Goal: Task Accomplishment & Management: Complete application form

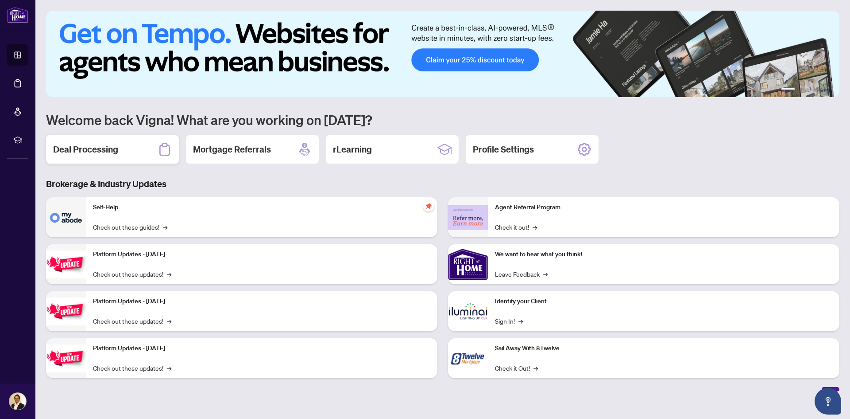
click at [72, 149] on h2 "Deal Processing" at bounding box center [85, 149] width 65 height 12
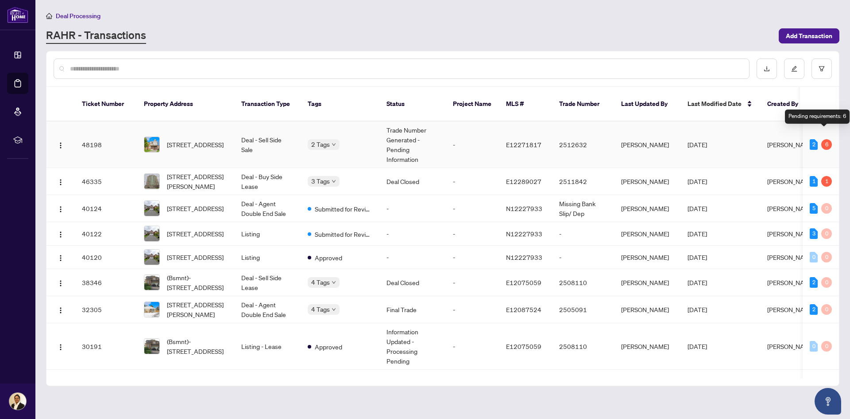
click at [823, 139] on div "6" at bounding box center [827, 144] width 11 height 11
click at [824, 139] on div "6" at bounding box center [827, 144] width 11 height 11
click at [182, 140] on span "[STREET_ADDRESS]" at bounding box center [195, 145] width 57 height 10
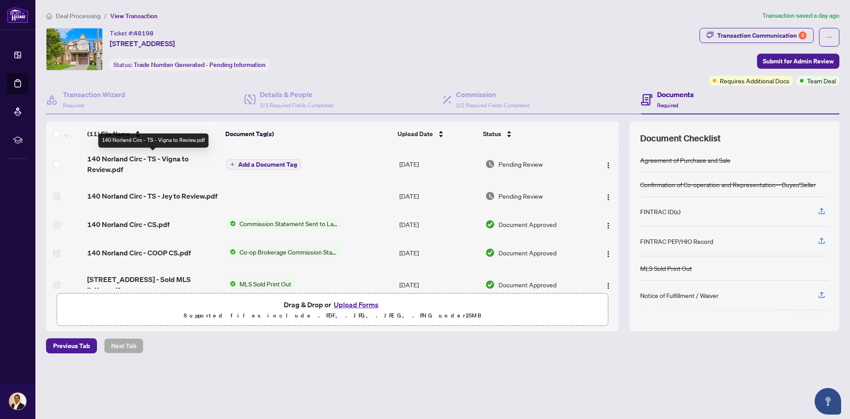
click at [155, 159] on span "140 Norland Circ - TS - Vigna to Review.pdf" at bounding box center [153, 163] width 132 height 21
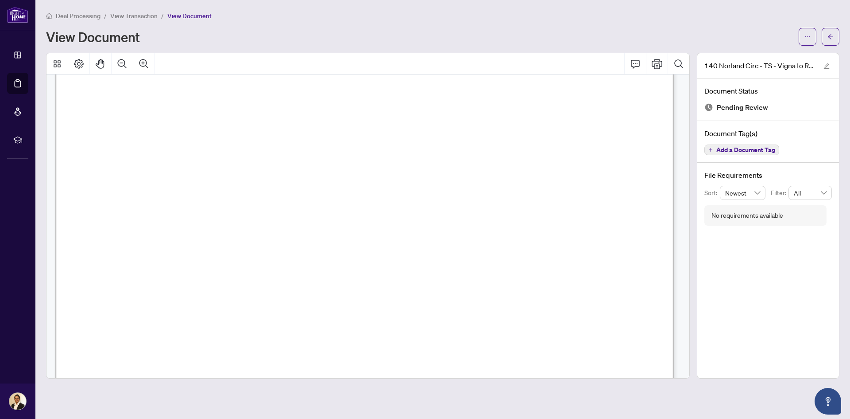
scroll to position [28, 0]
click at [662, 61] on icon "Print" at bounding box center [657, 64] width 11 height 10
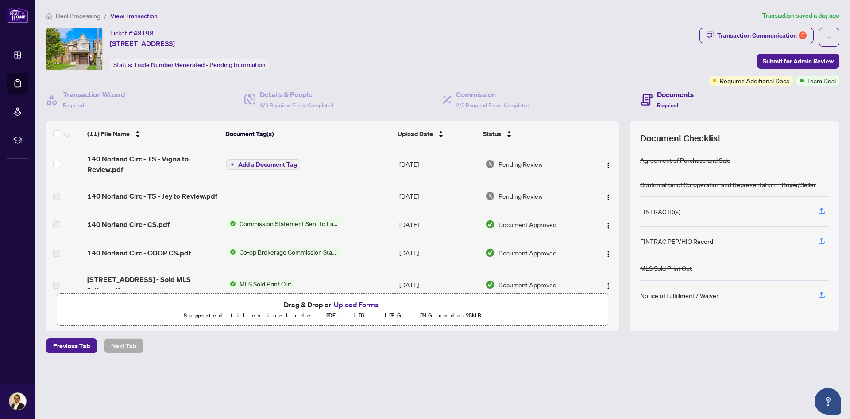
click at [269, 165] on span "Add a Document Tag" at bounding box center [267, 164] width 59 height 6
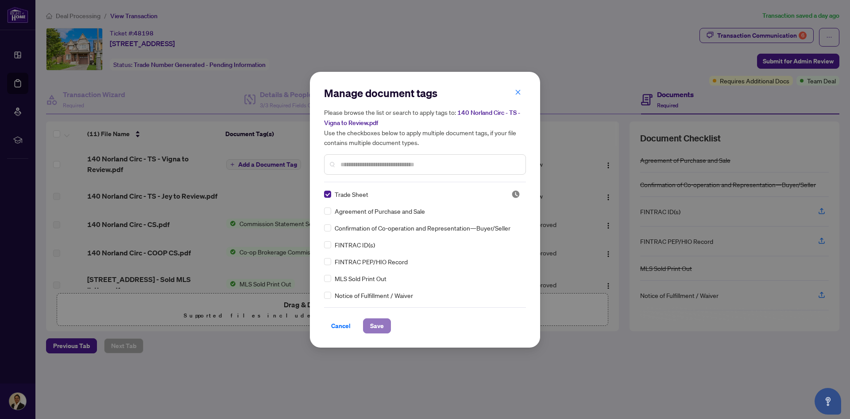
click at [381, 325] on span "Save" at bounding box center [377, 325] width 14 height 14
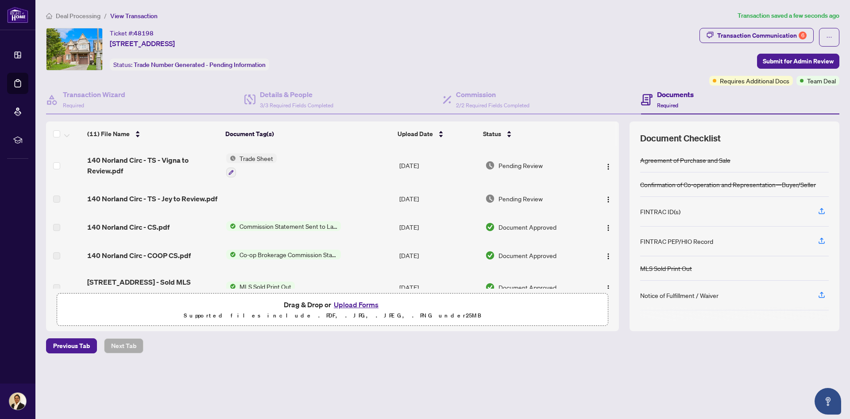
click at [375, 305] on button "Upload Forms" at bounding box center [356, 305] width 50 height 12
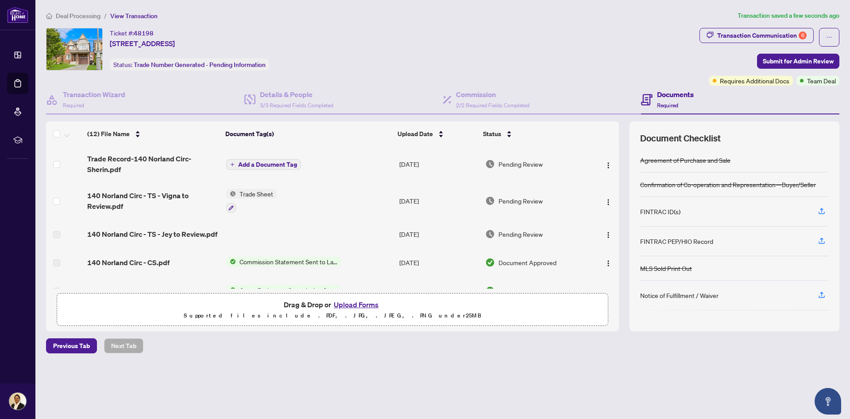
click at [255, 163] on span "Add a Document Tag" at bounding box center [267, 164] width 59 height 6
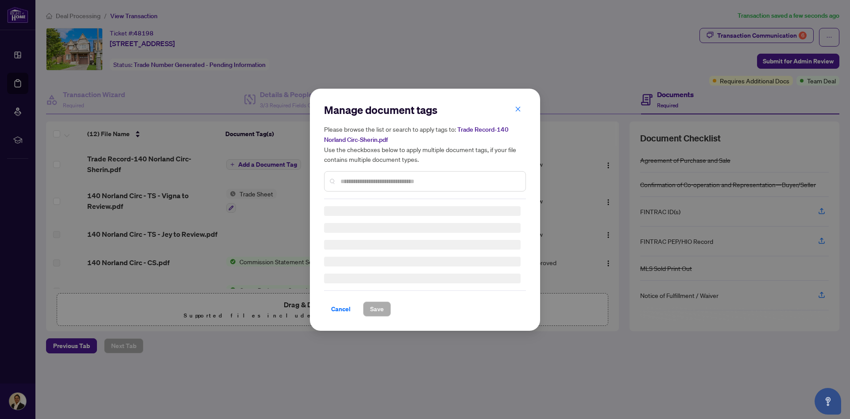
click at [348, 182] on div "Manage document tags Please browse the list or search to apply tags to: Trade R…" at bounding box center [425, 209] width 202 height 213
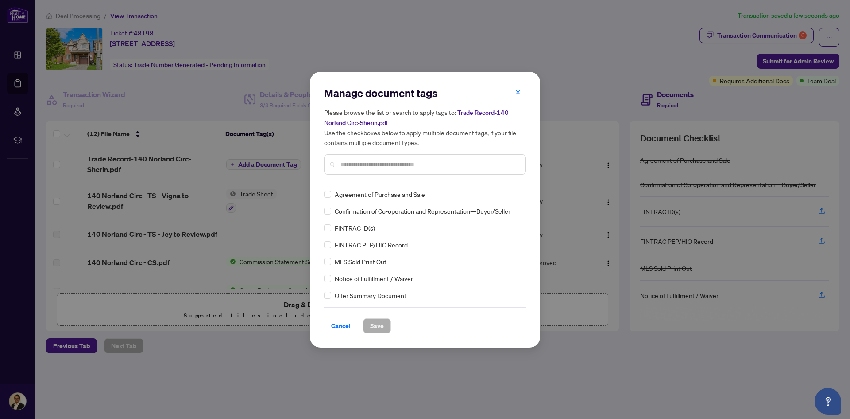
click at [348, 164] on input "text" at bounding box center [430, 164] width 178 height 10
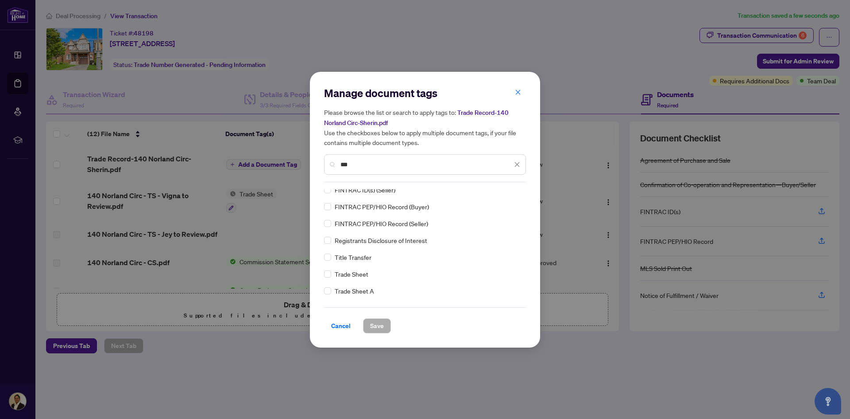
type input "***"
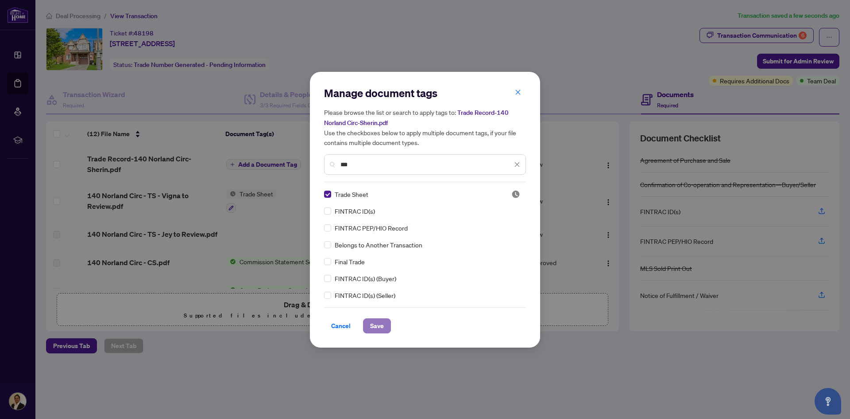
click at [382, 324] on span "Save" at bounding box center [377, 325] width 14 height 14
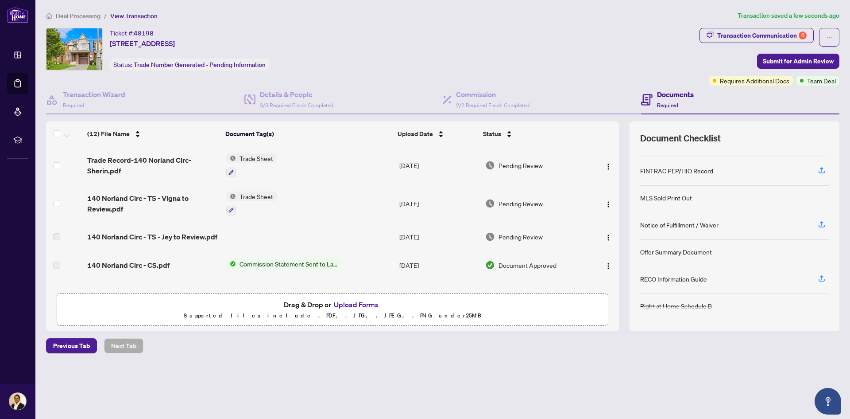
scroll to position [71, 0]
click at [811, 57] on span "Submit for Admin Review" at bounding box center [798, 61] width 71 height 14
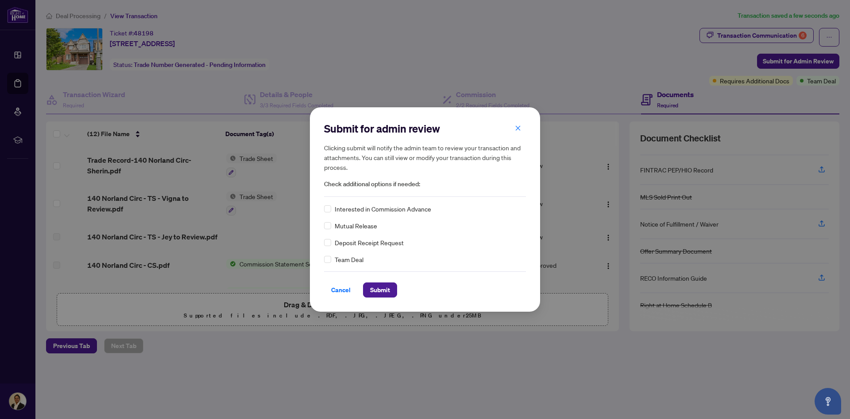
click at [357, 260] on span "Team Deal" at bounding box center [349, 259] width 29 height 10
click at [380, 290] on span "Submit" at bounding box center [380, 290] width 20 height 14
